Goal: Use online tool/utility: Utilize a website feature to perform a specific function

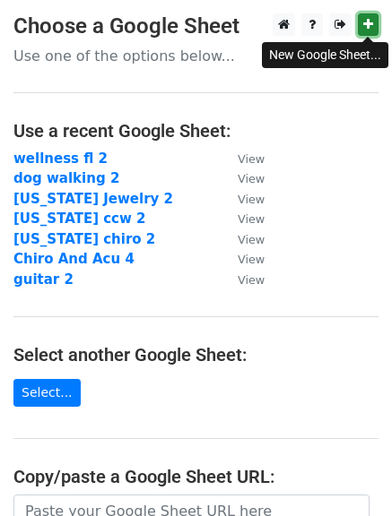
click at [366, 19] on icon at bounding box center [368, 24] width 10 height 13
click at [372, 23] on icon at bounding box center [368, 24] width 10 height 13
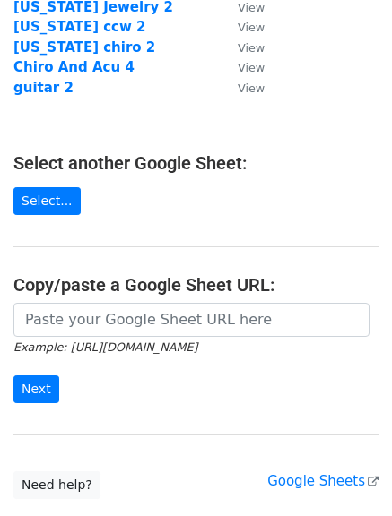
scroll to position [250, 0]
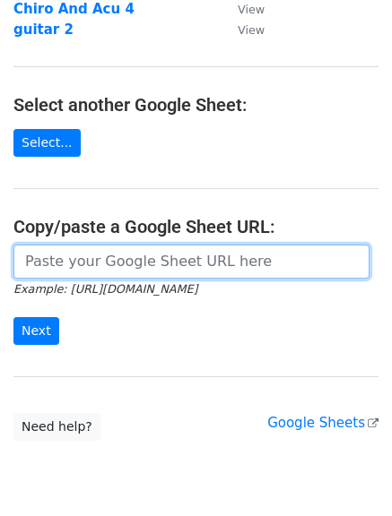
click at [289, 267] on input "url" at bounding box center [191, 262] width 356 height 34
paste input "[URL][DOMAIN_NAME]"
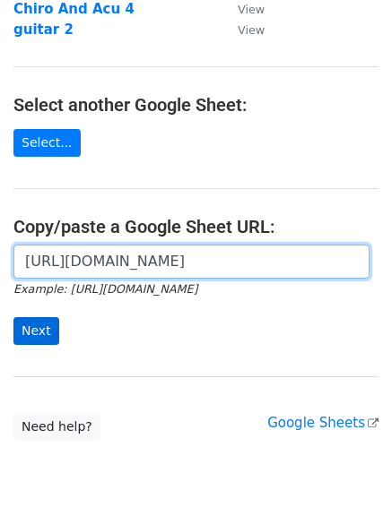
type input "[URL][DOMAIN_NAME]"
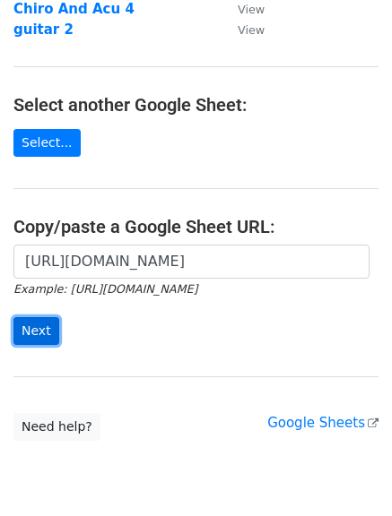
click at [26, 327] on input "Next" at bounding box center [36, 331] width 46 height 28
